Goal: Find specific fact: Find specific fact

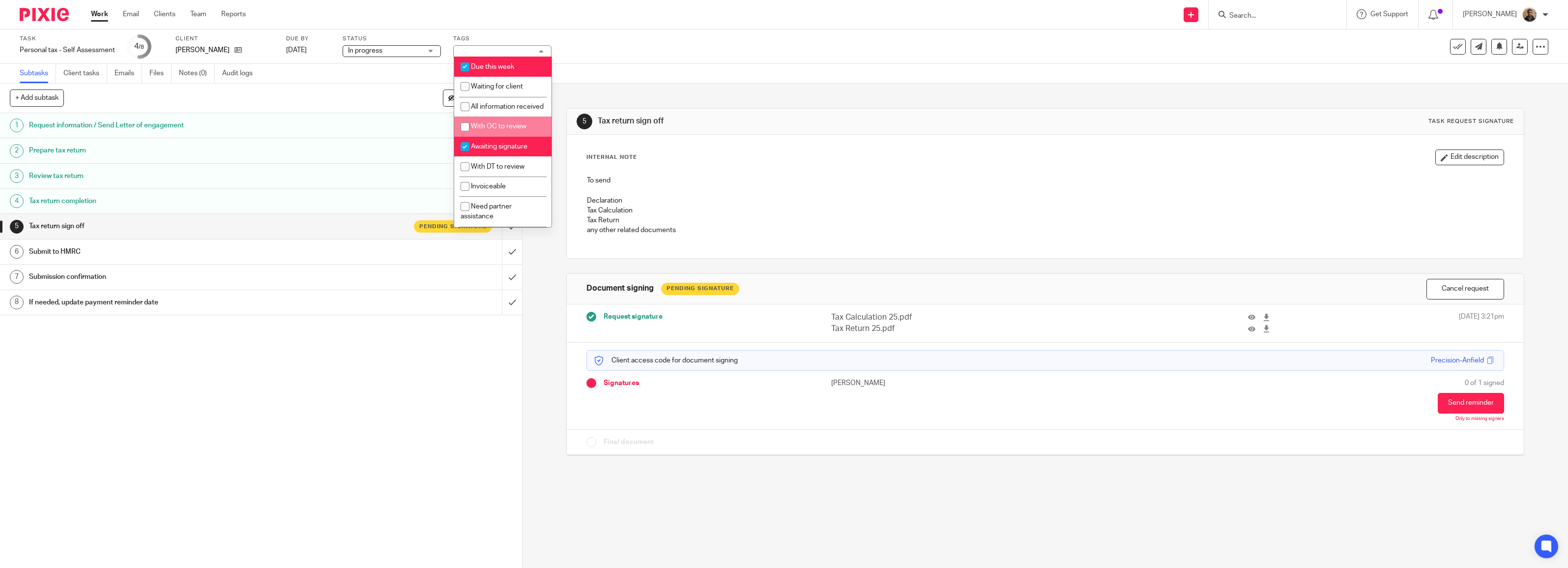
scroll to position [68, 0]
drag, startPoint x: 554, startPoint y: 276, endPoint x: 561, endPoint y: 247, distance: 29.8
click at [555, 276] on div "5 Tax return sign off Task request signature Internal Note Edit description To …" at bounding box center [1045, 325] width 1046 height 484
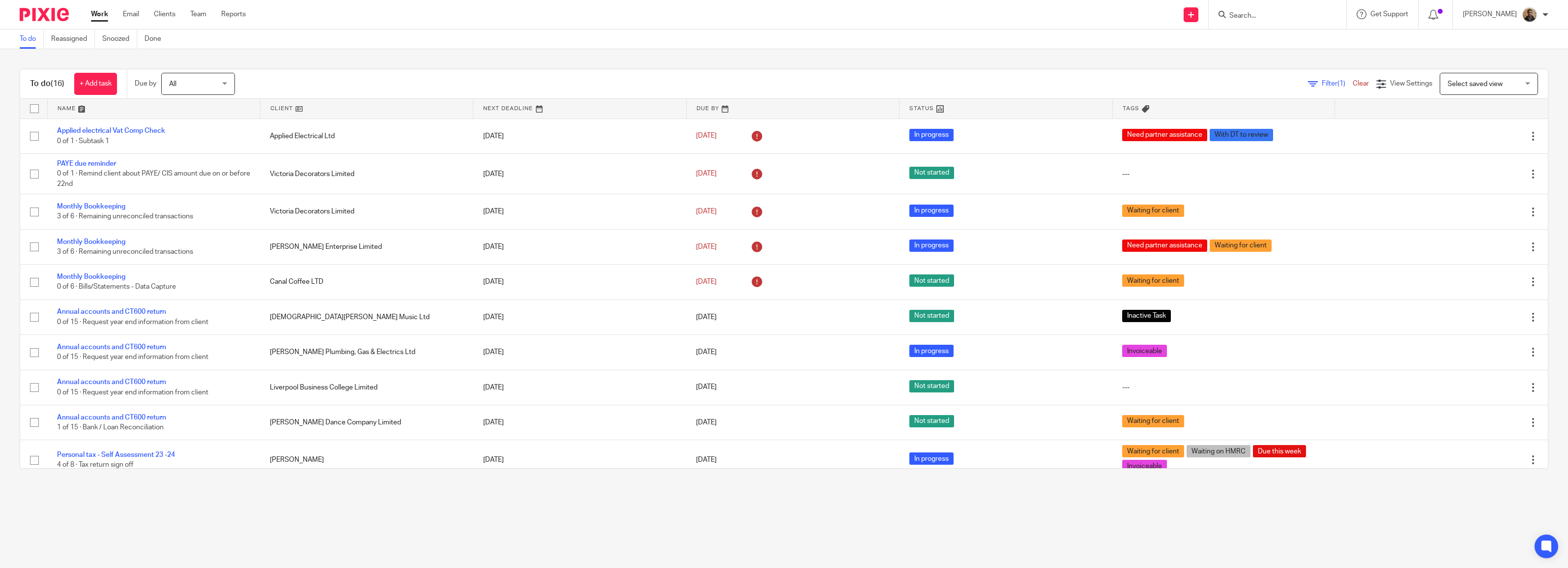
scroll to position [232, 0]
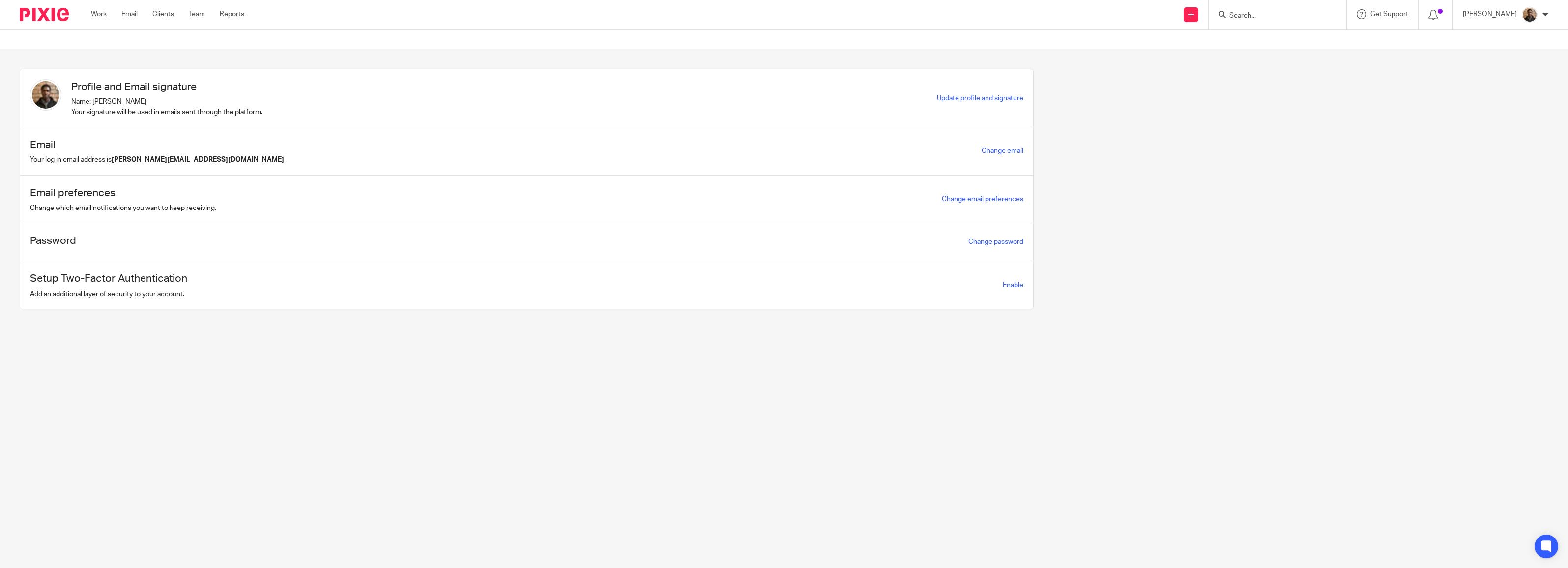
click at [1247, 14] on input "Search" at bounding box center [1272, 16] width 88 height 9
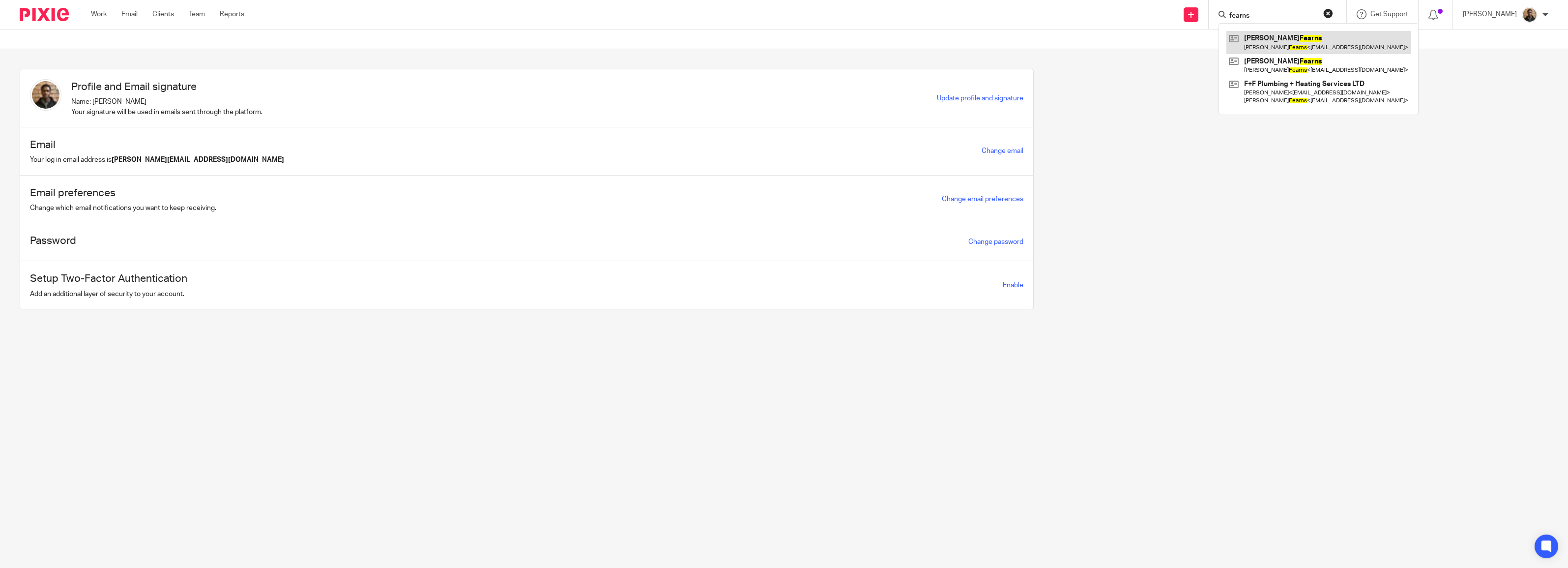
type input "fearns"
click at [1281, 47] on link at bounding box center [1318, 42] width 184 height 23
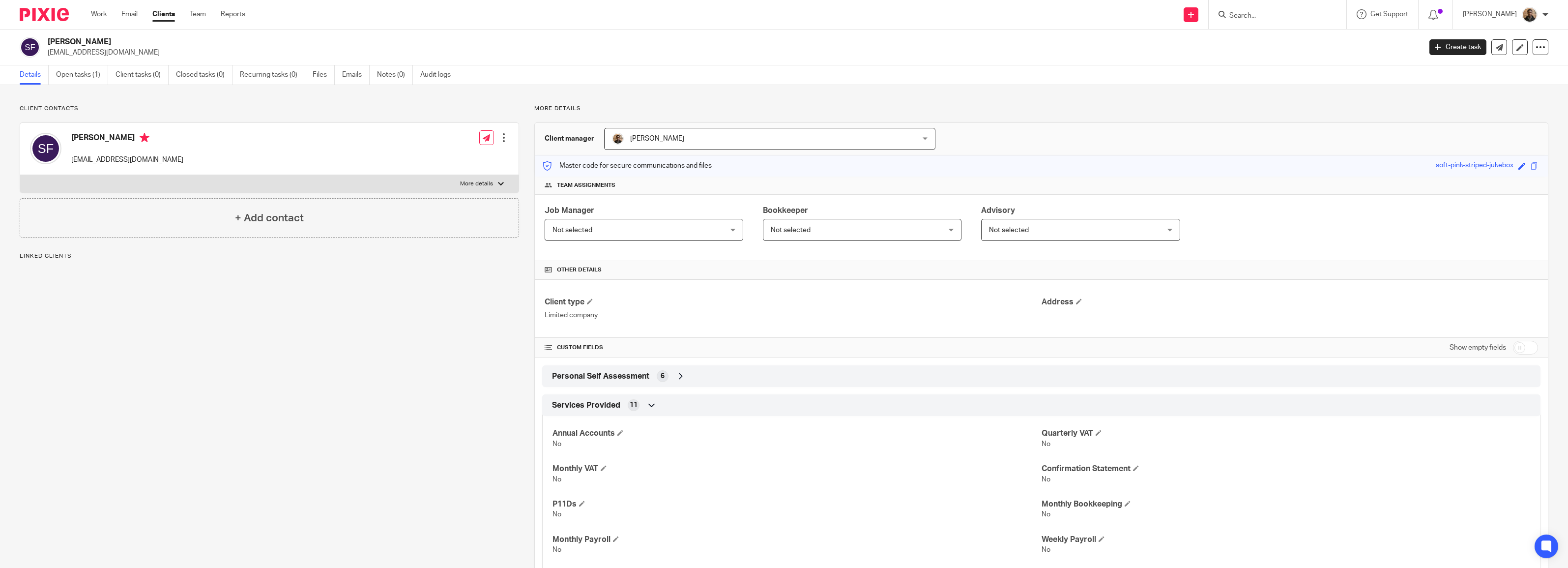
click at [469, 183] on p "More details" at bounding box center [477, 184] width 33 height 8
click at [20, 175] on input "More details" at bounding box center [19, 175] width 1 height 1
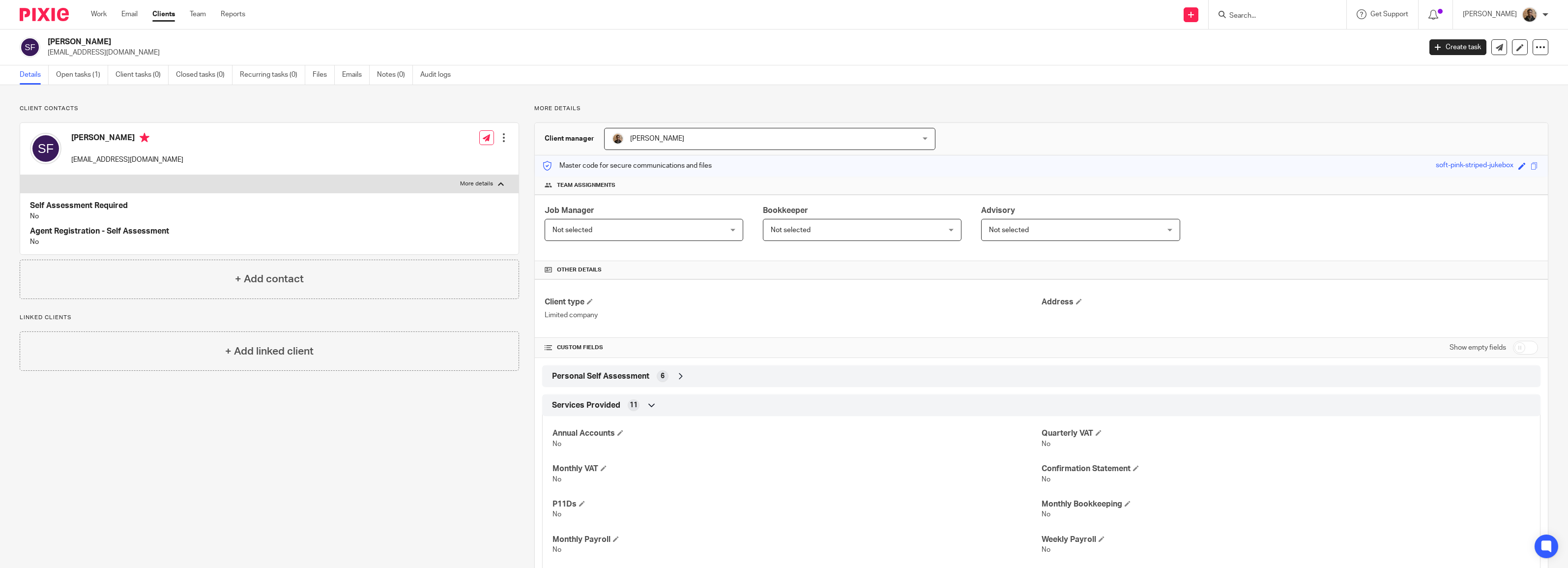
click at [471, 183] on p "More details" at bounding box center [477, 184] width 33 height 8
click at [20, 175] on input "More details" at bounding box center [19, 175] width 1 height 1
checkbox input "false"
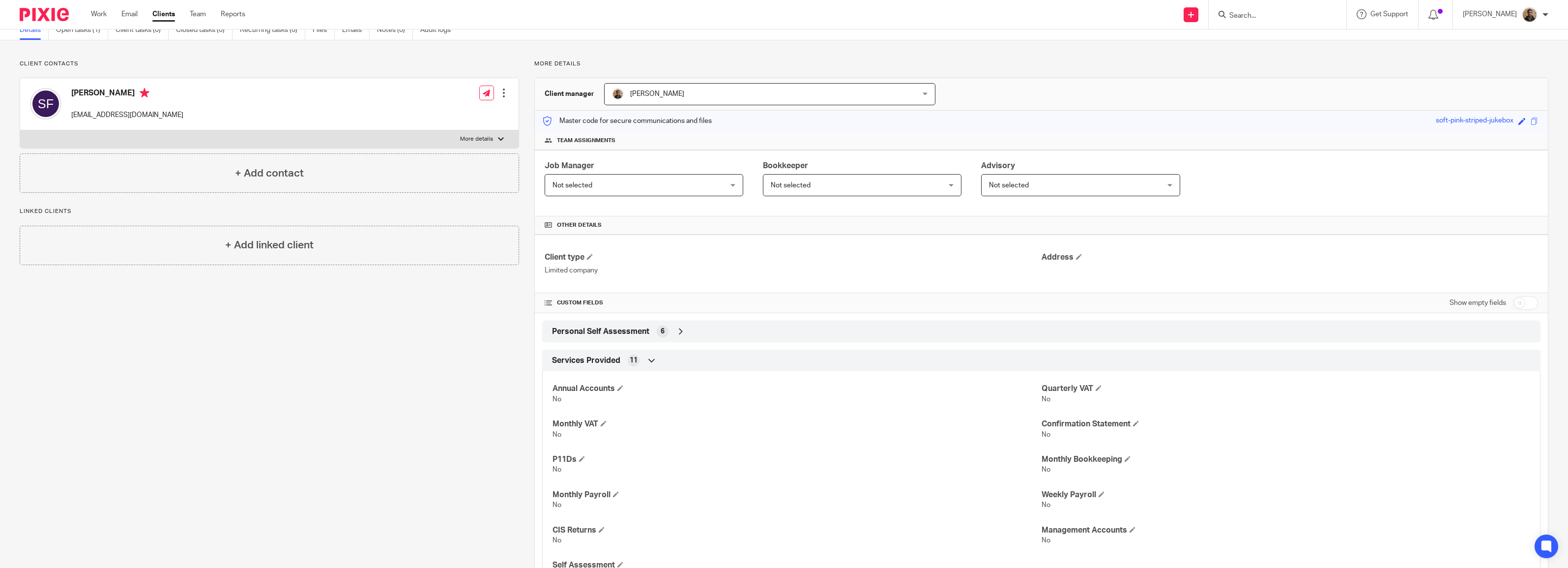
scroll to position [99, 0]
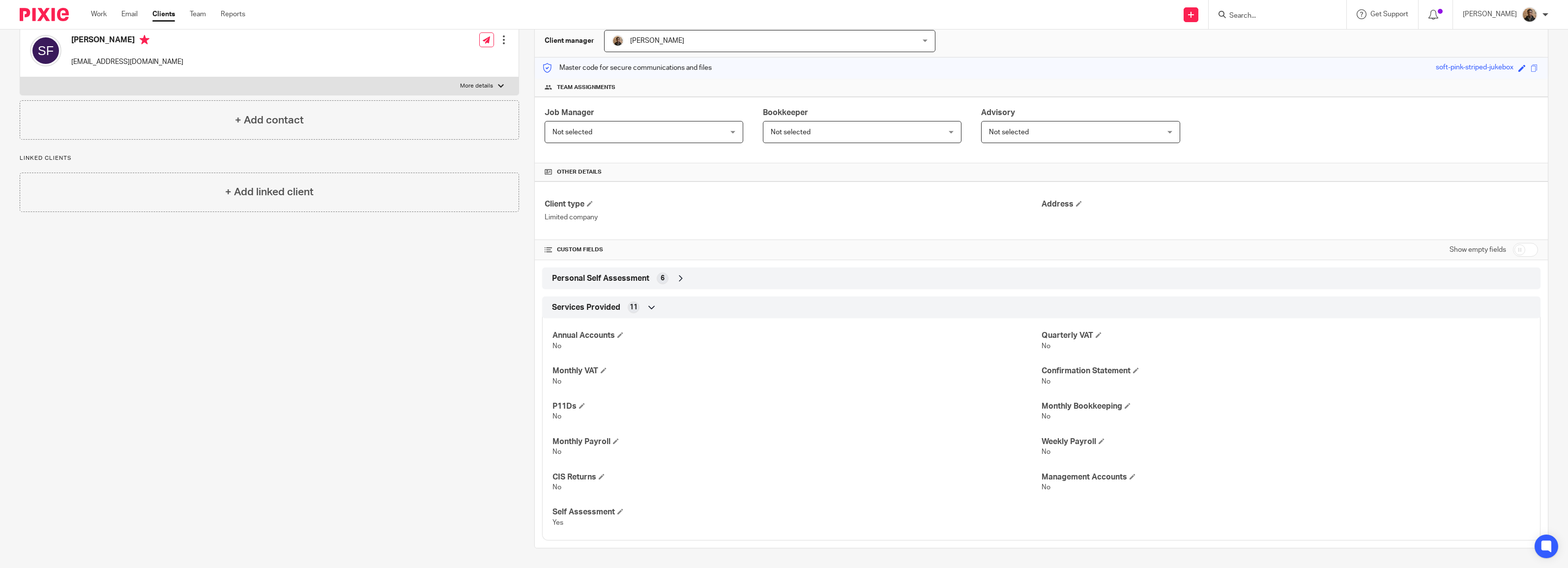
click at [676, 282] on icon at bounding box center [681, 278] width 10 height 10
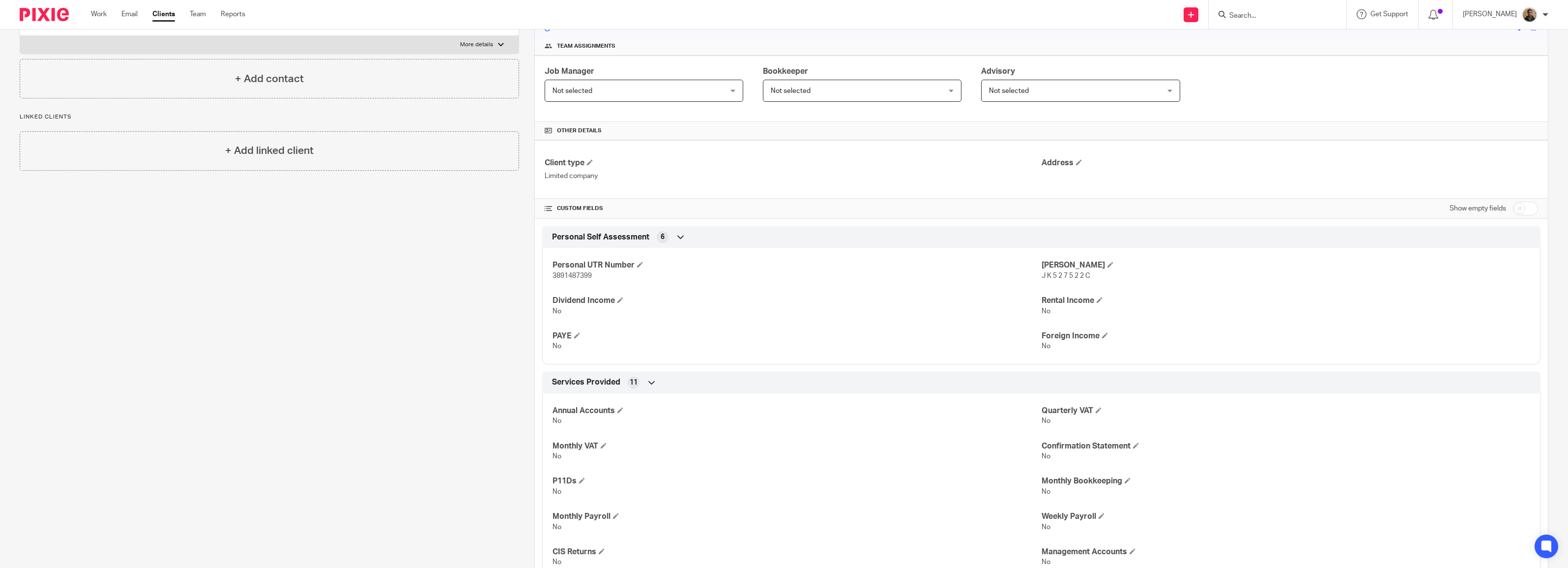
scroll to position [161, 0]
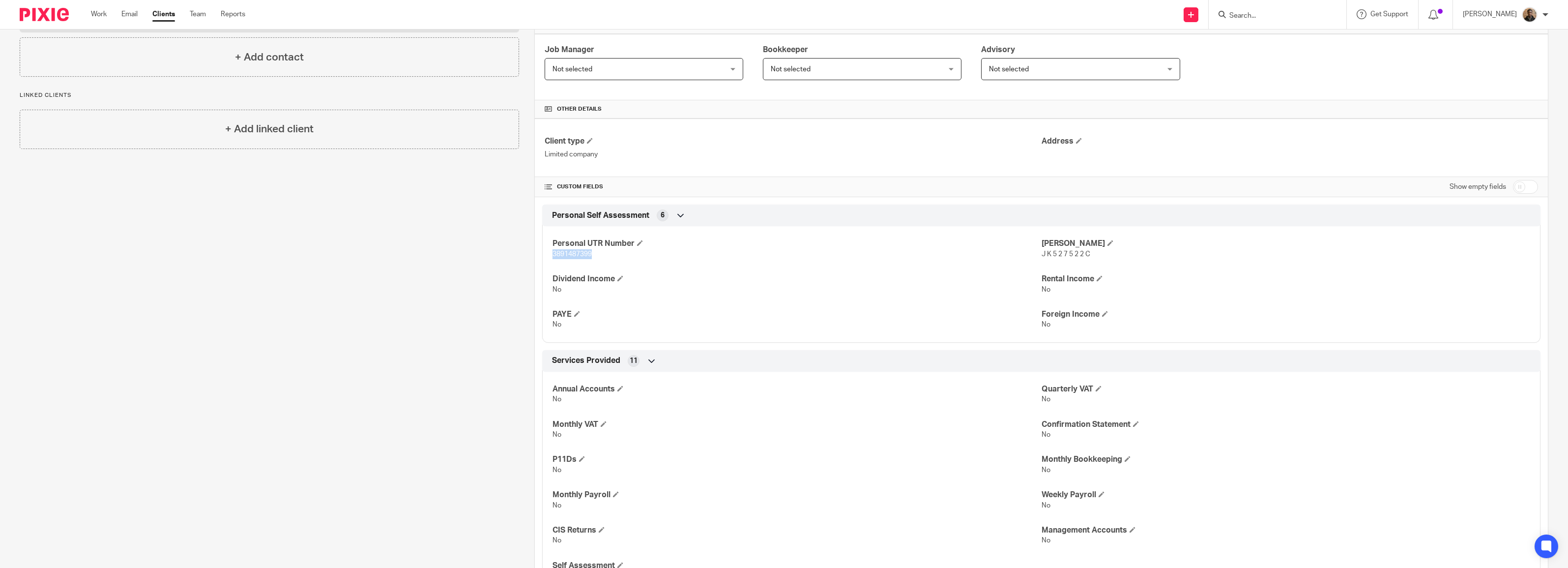
drag, startPoint x: 591, startPoint y: 256, endPoint x: 523, endPoint y: 254, distance: 68.0
click at [523, 254] on div "More details Client manager Adam Osman Adam Osman Adam Osman Dom Talbot Erica S…" at bounding box center [1034, 273] width 1029 height 657
copy span "3891487399"
click at [462, 293] on div "Client contacts Steven Fearns stefandfplumbing@gmail.com Edit contact Create cl…" at bounding box center [261, 273] width 514 height 657
